Goal: Task Accomplishment & Management: Manage account settings

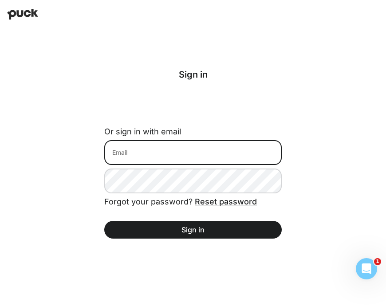
type input "[EMAIL_ADDRESS][DOMAIN_NAME]"
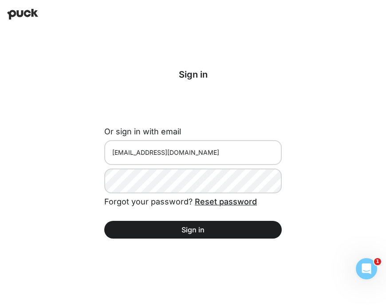
click at [188, 232] on button "Sign in" at bounding box center [192, 230] width 177 height 18
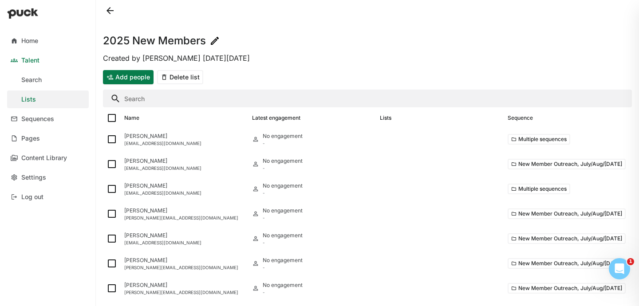
click at [107, 14] on button at bounding box center [110, 11] width 14 height 14
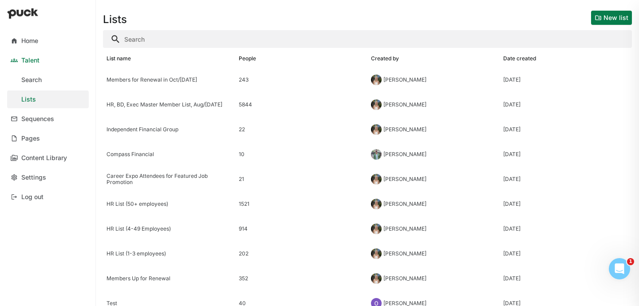
click at [172, 44] on input "Search" at bounding box center [367, 39] width 529 height 18
click at [386, 14] on button "New list" at bounding box center [611, 18] width 41 height 14
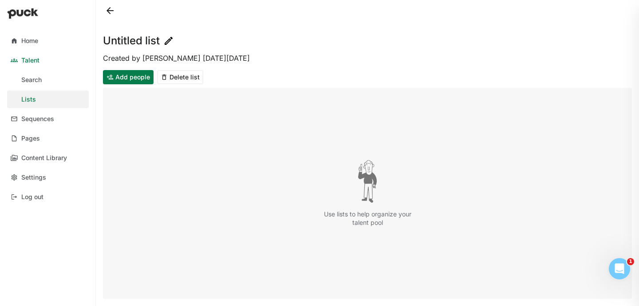
click at [167, 41] on img at bounding box center [168, 40] width 11 height 11
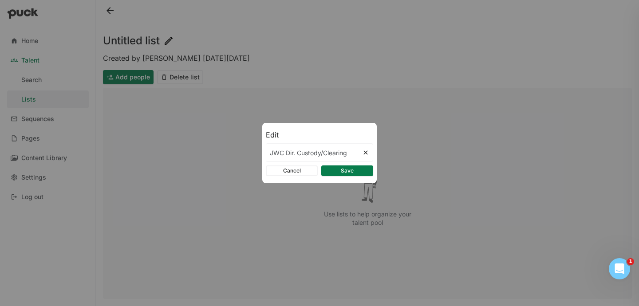
type input "JWC Dir. Custody/Clearing"
click at [352, 172] on button "Save" at bounding box center [347, 171] width 52 height 11
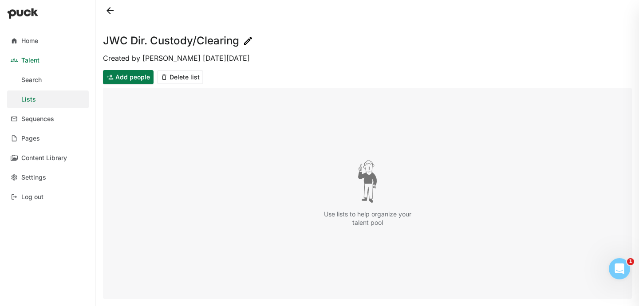
click at [112, 6] on button at bounding box center [110, 11] width 14 height 14
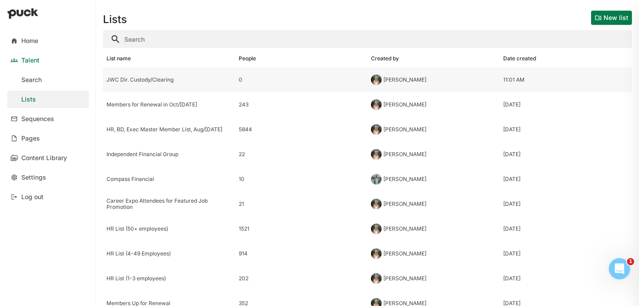
click at [154, 81] on div "JWC Dir. Custody/Clearing" at bounding box center [168, 80] width 125 height 6
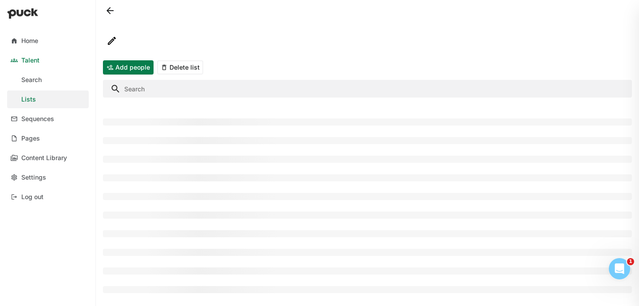
click at [154, 81] on input "Search" at bounding box center [367, 89] width 529 height 18
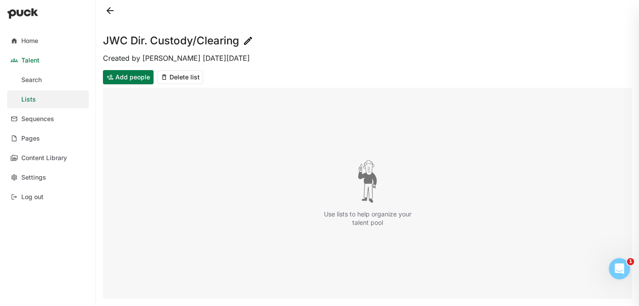
click at [157, 37] on h1 "JWC Dir. Custody/Clearing" at bounding box center [171, 40] width 136 height 11
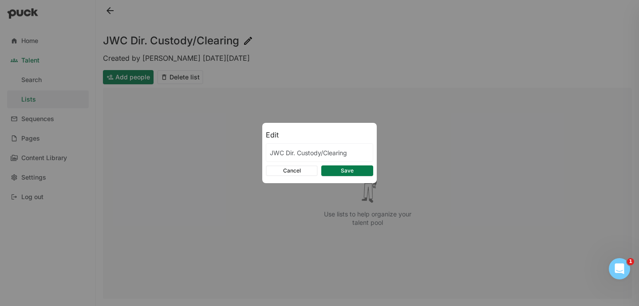
click at [294, 153] on input "JWC Dir. Custody/Clearing" at bounding box center [319, 153] width 106 height 18
click at [294, 153] on input "JWC Dir. Custody/Clearing" at bounding box center [314, 153] width 96 height 18
click at [295, 169] on button "Cancel" at bounding box center [292, 171] width 52 height 11
